Goal: Navigation & Orientation: Find specific page/section

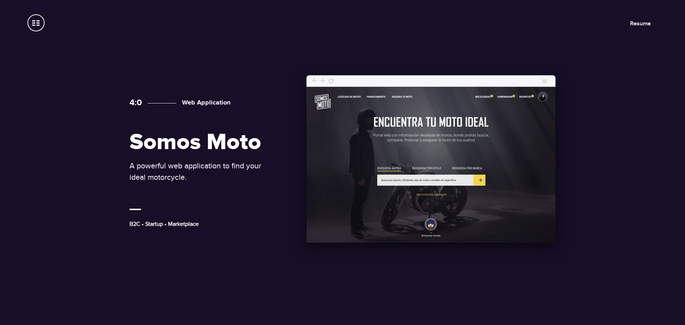
click at [187, 145] on h2 "Somos Moto" at bounding box center [200, 143] width 143 height 24
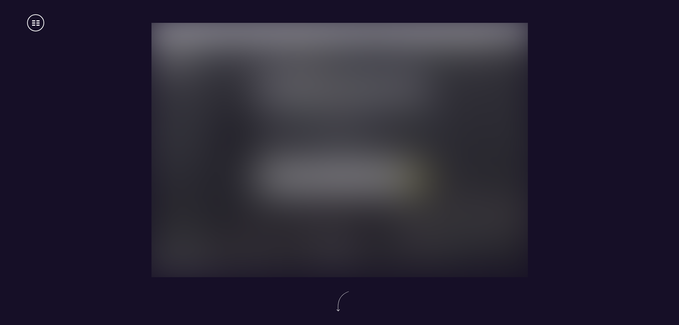
click at [315, 128] on img at bounding box center [339, 149] width 395 height 267
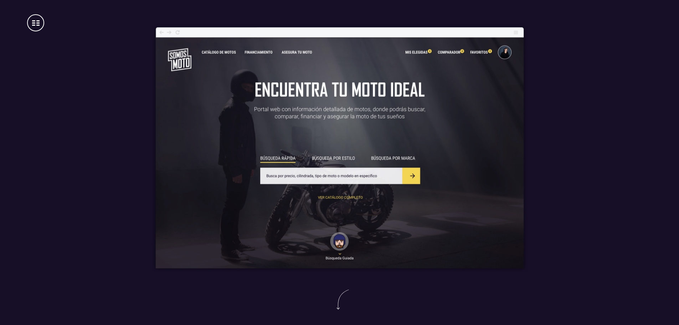
click at [35, 26] on span at bounding box center [35, 22] width 17 height 17
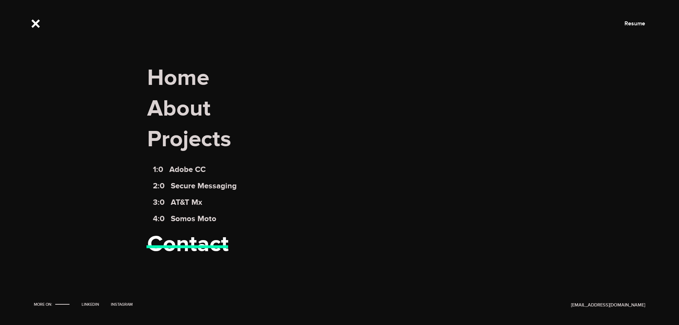
scroll to position [178, 0]
click at [189, 242] on link "Contact" at bounding box center [188, 244] width 82 height 28
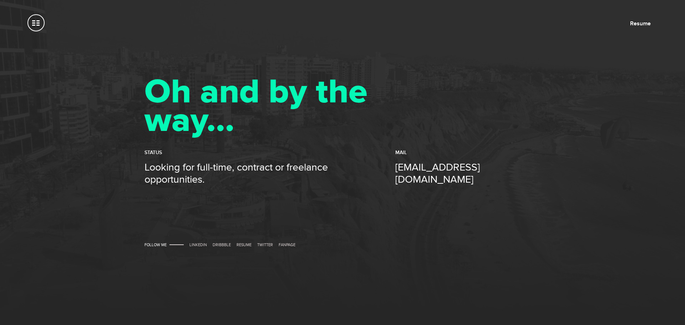
click at [37, 28] on span at bounding box center [35, 22] width 17 height 17
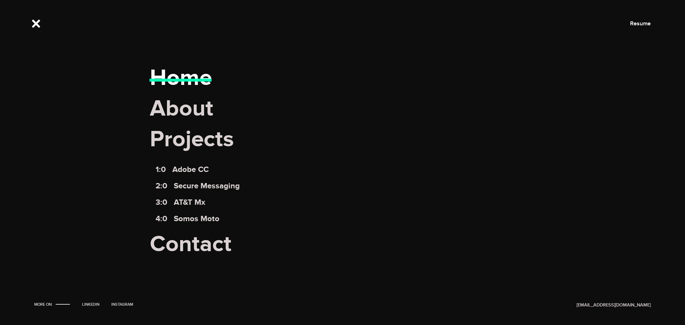
click at [169, 83] on link "Home" at bounding box center [181, 78] width 62 height 28
